Goal: Find specific page/section: Find specific page/section

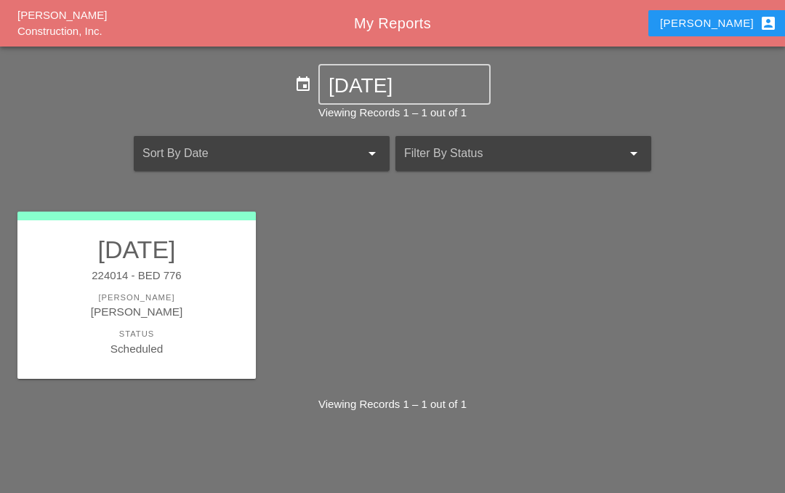
click at [142, 268] on div "224014 - BED 776" at bounding box center [136, 276] width 209 height 17
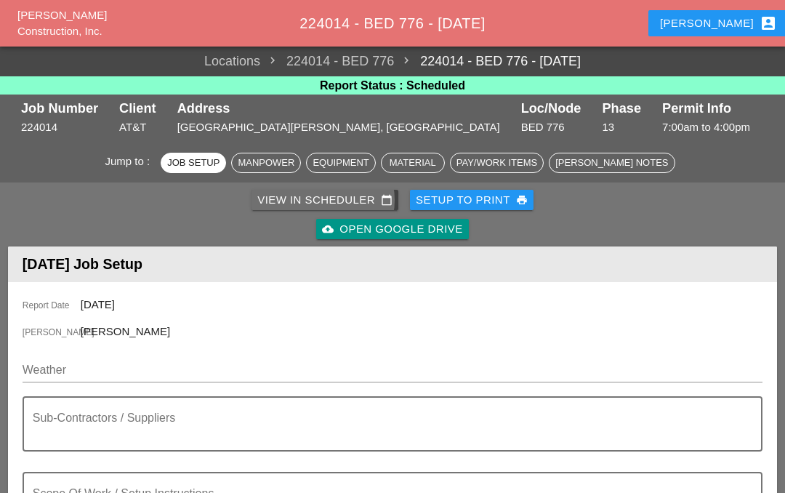
click at [322, 198] on div "View in Scheduler calendar_today" at bounding box center [324, 200] width 135 height 17
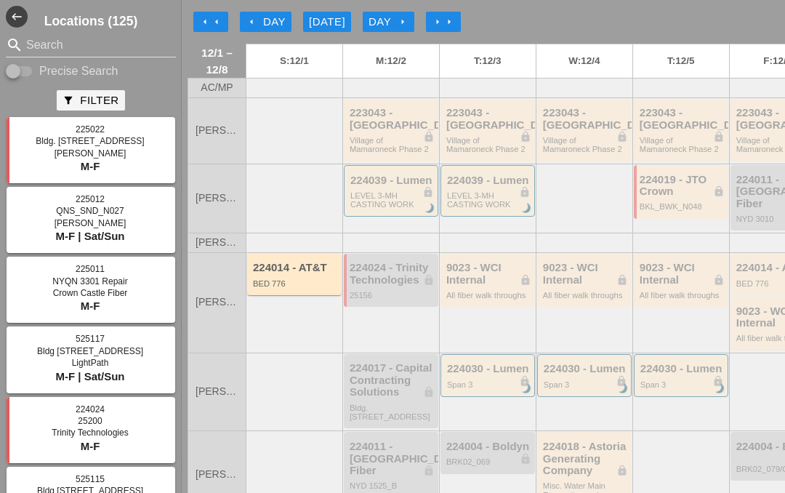
click at [335, 13] on button "[DATE]" at bounding box center [327, 22] width 48 height 20
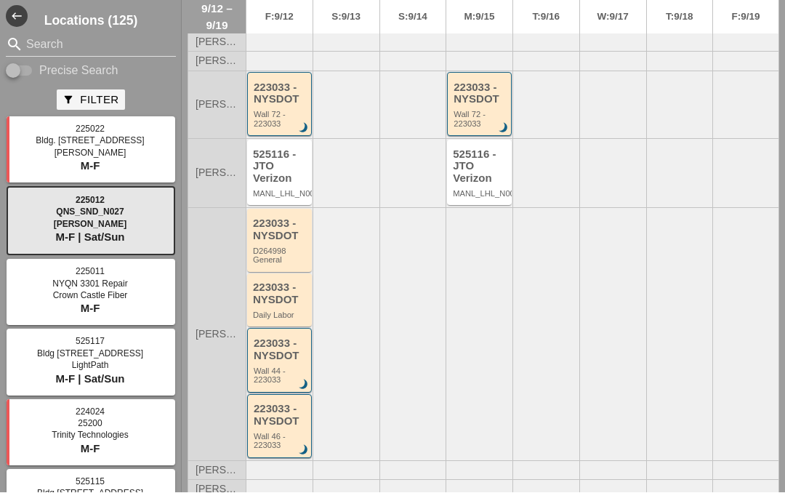
scroll to position [268, 0]
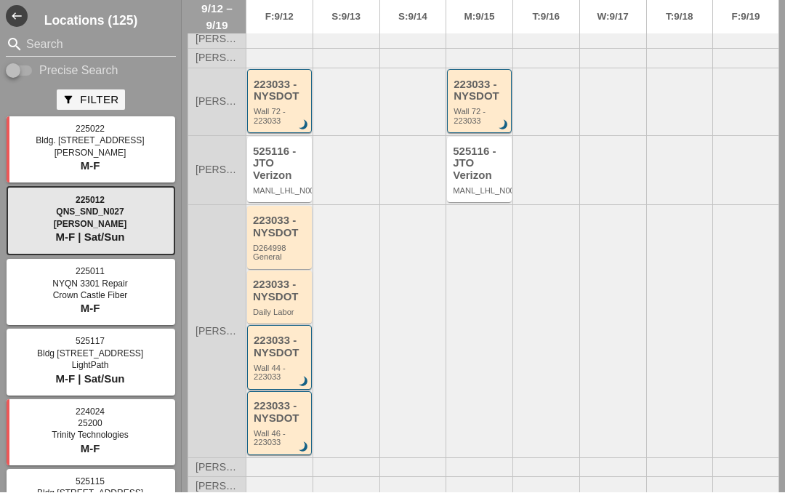
click at [290, 335] on div "223033 - NYSDOT" at bounding box center [281, 347] width 54 height 24
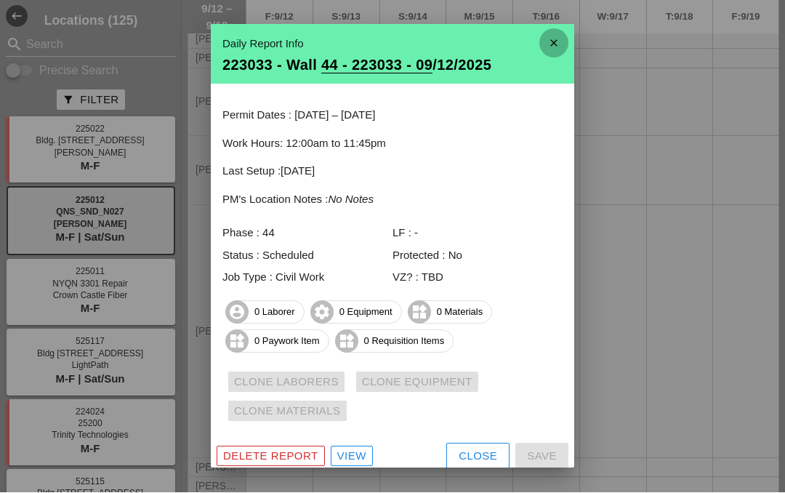
click at [555, 39] on icon "close" at bounding box center [553, 43] width 29 height 29
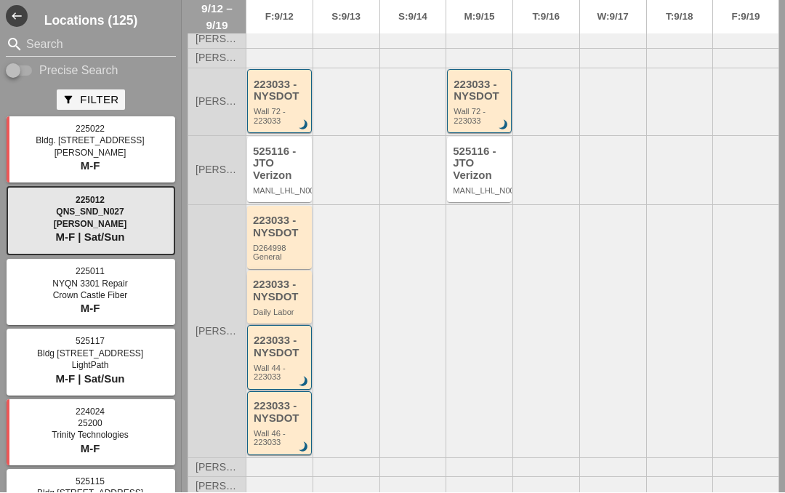
click at [277, 279] on div "223033 - NYSDOT" at bounding box center [280, 291] width 55 height 24
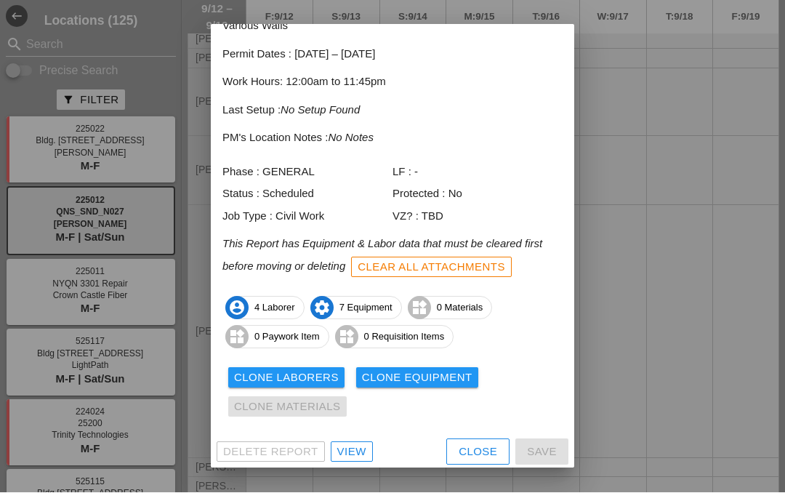
scroll to position [77, 0]
click at [352, 449] on div "View" at bounding box center [351, 453] width 29 height 17
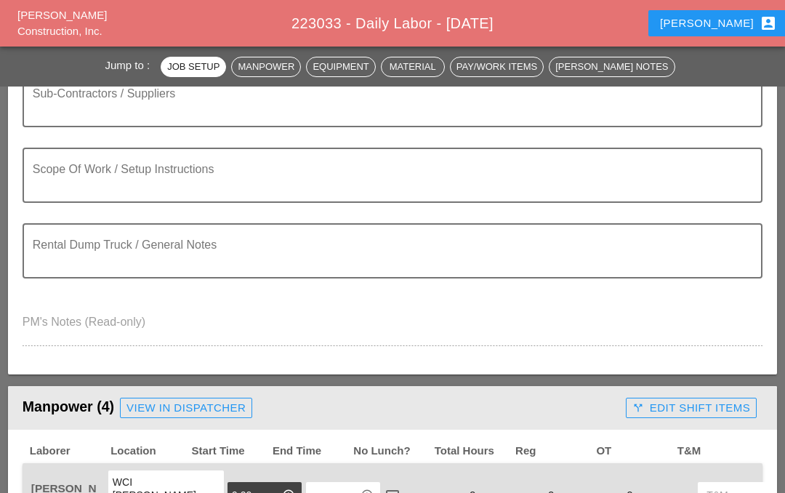
scroll to position [323, 0]
